Goal: Register for event/course

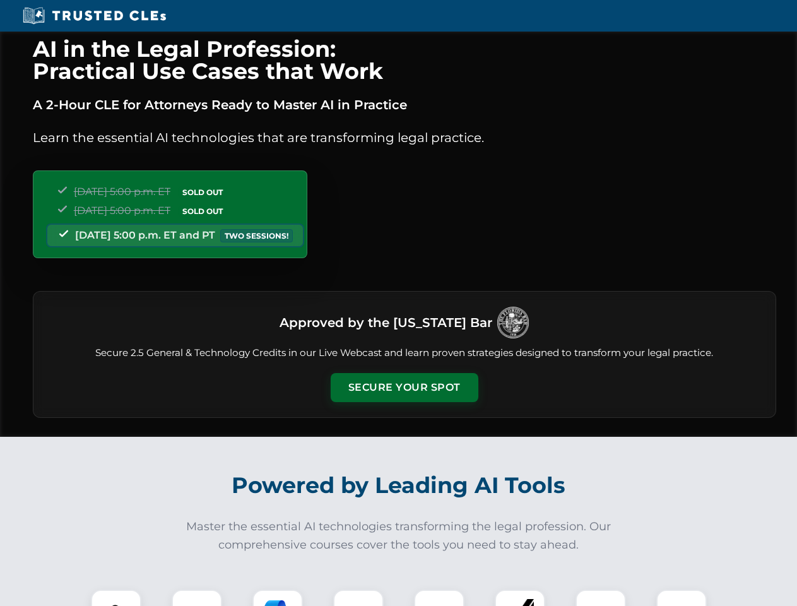
click at [404, 387] on button "Secure Your Spot" at bounding box center [405, 387] width 148 height 29
click at [116, 598] on img at bounding box center [116, 614] width 37 height 37
